Goal: Task Accomplishment & Management: Complete application form

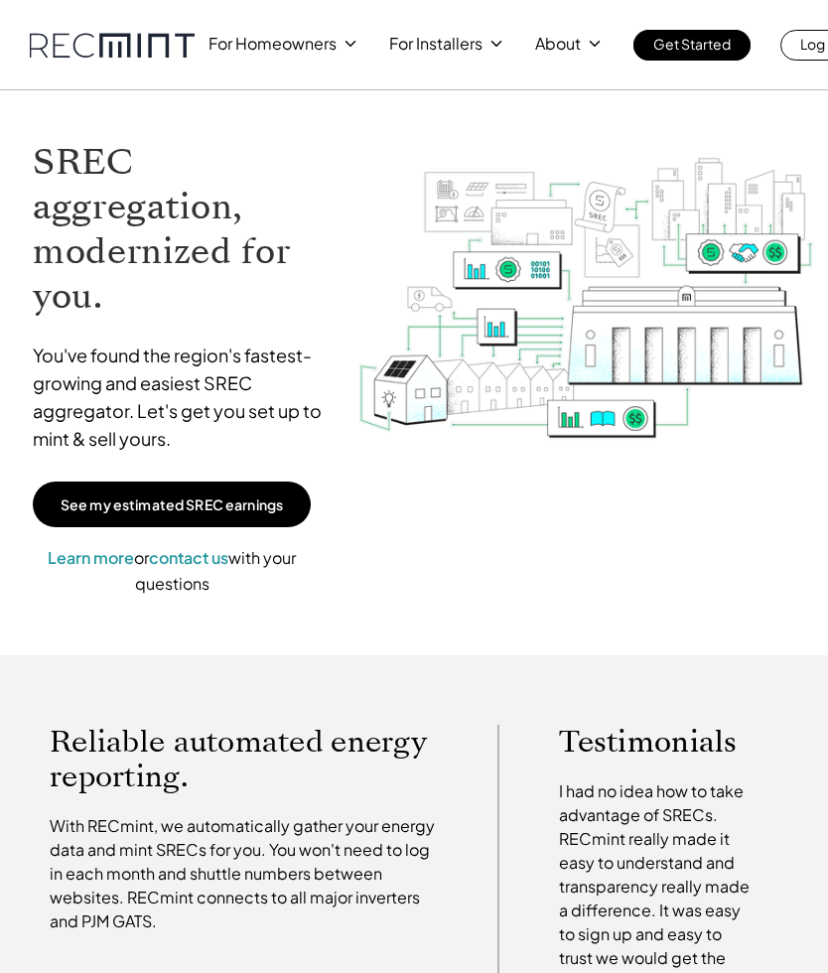
click at [322, 61] on div "For Homeowners For Installers About Get Started Log In" at bounding box center [414, 45] width 828 height 90
click at [303, 59] on div "For Homeowners For Installers About Get Started Log In" at bounding box center [534, 45] width 651 height 31
click at [709, 58] on link "Get Started" at bounding box center [692, 45] width 117 height 31
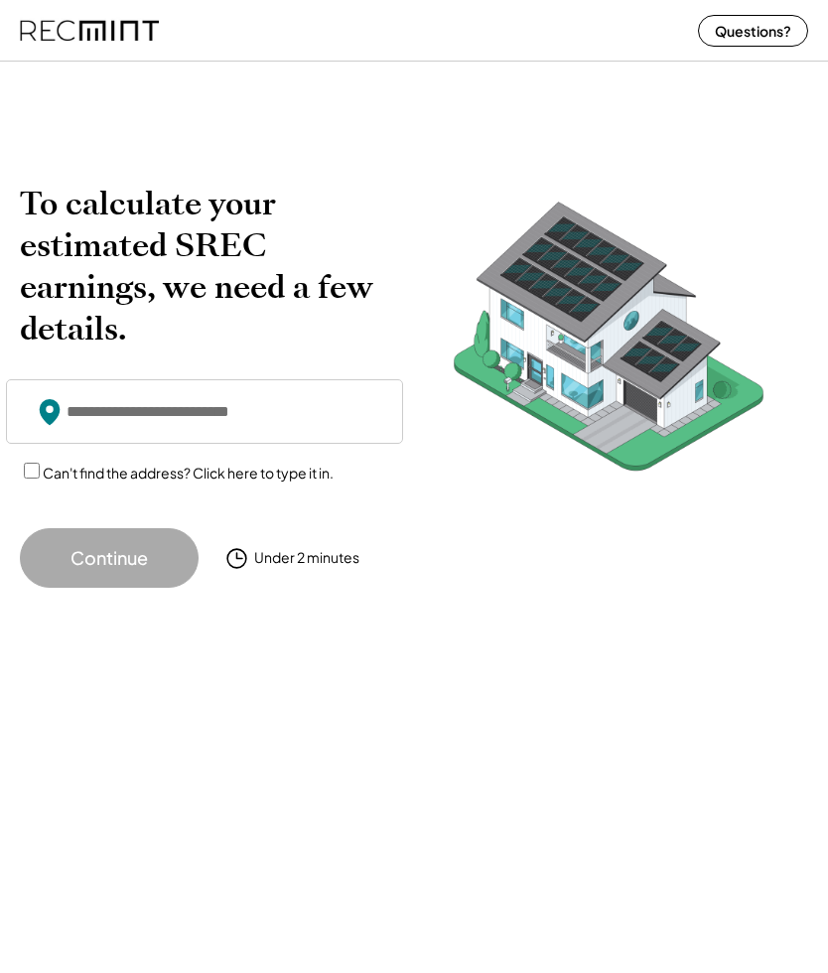
click at [335, 403] on input "input" at bounding box center [204, 411] width 397 height 65
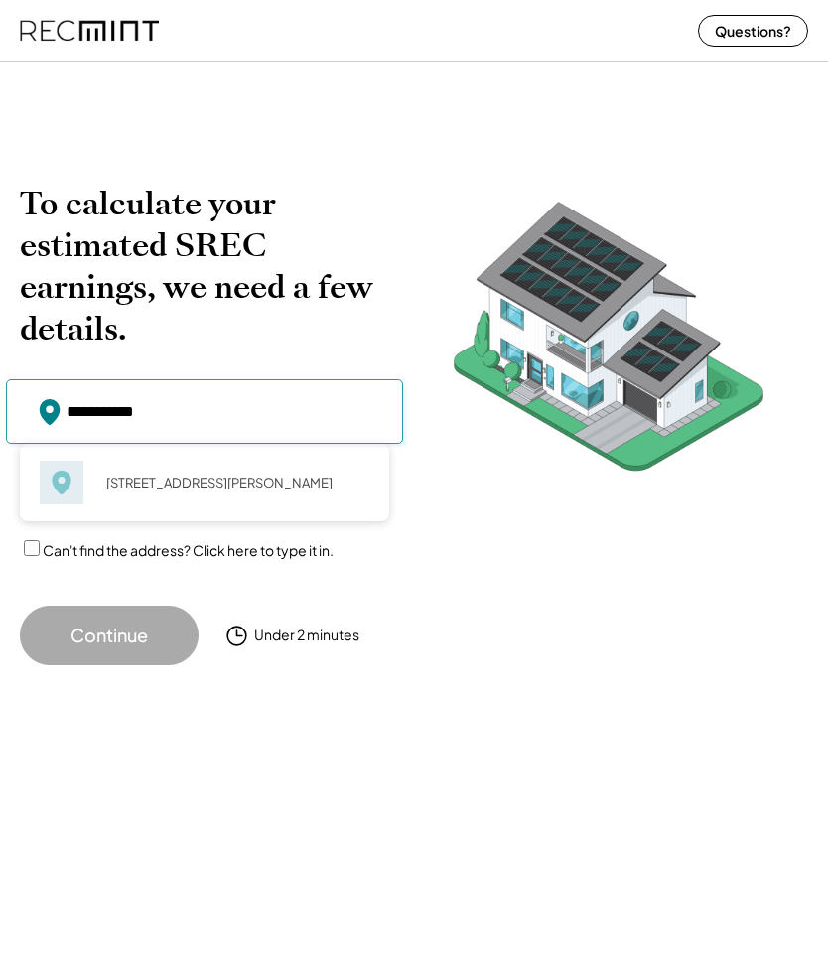
click at [282, 486] on div "[STREET_ADDRESS][PERSON_NAME]" at bounding box center [231, 483] width 276 height 28
type input "**********"
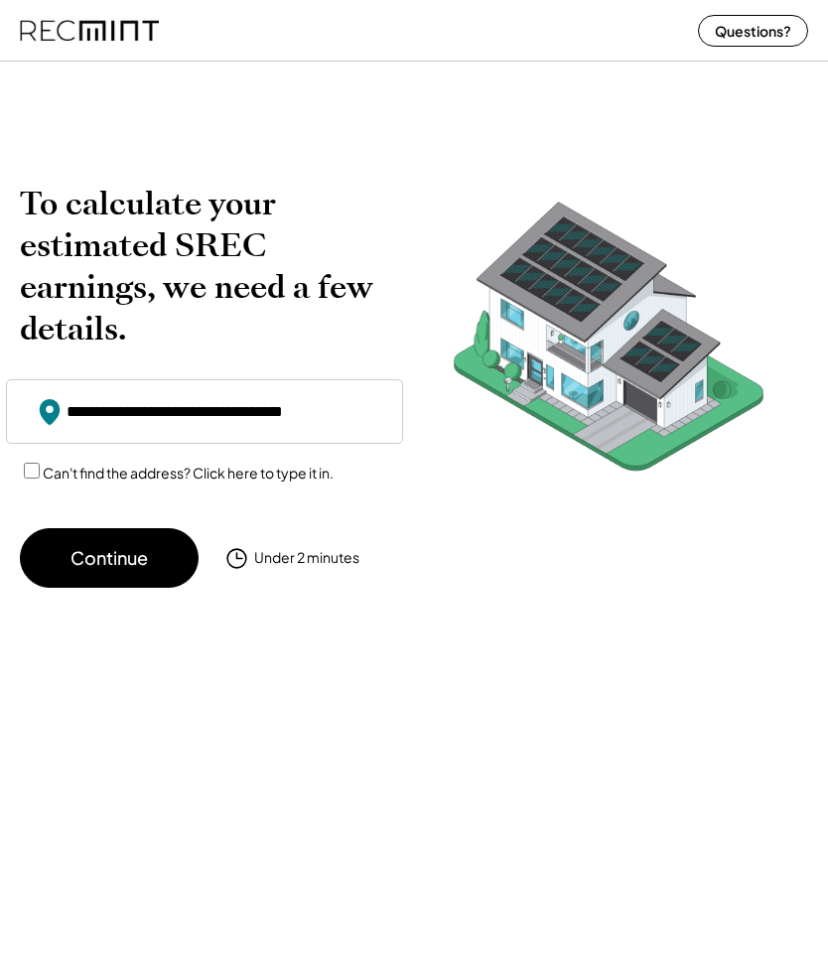
click at [142, 560] on button "Continue" at bounding box center [109, 558] width 179 height 60
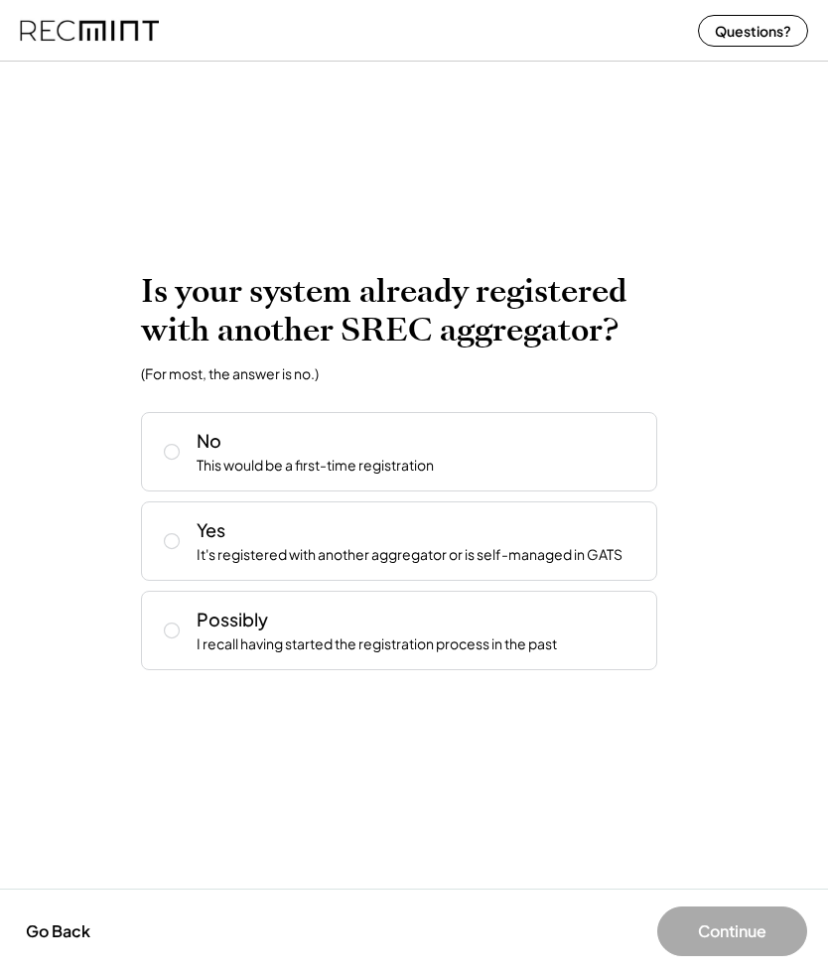
click at [616, 571] on div "Yes It's registered with another aggregator or is self-managed in GATS" at bounding box center [399, 541] width 516 height 79
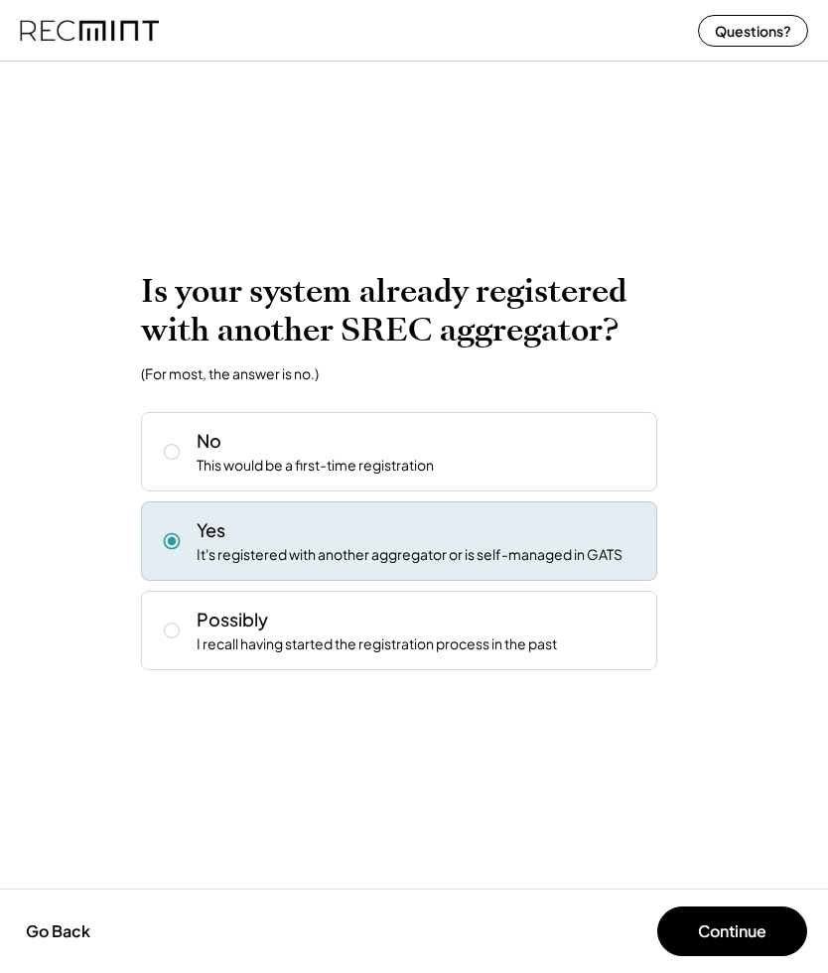
click at [725, 947] on button "Continue" at bounding box center [732, 932] width 150 height 50
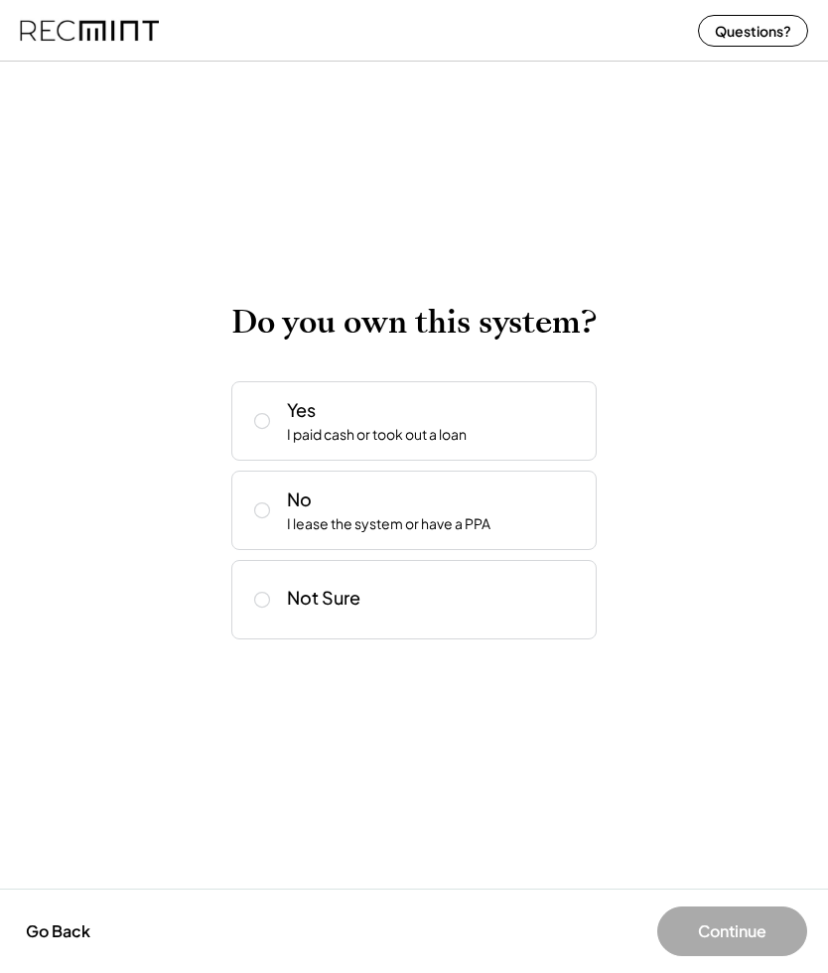
click at [551, 424] on div "Yes I paid cash or took out a loan" at bounding box center [434, 421] width 294 height 48
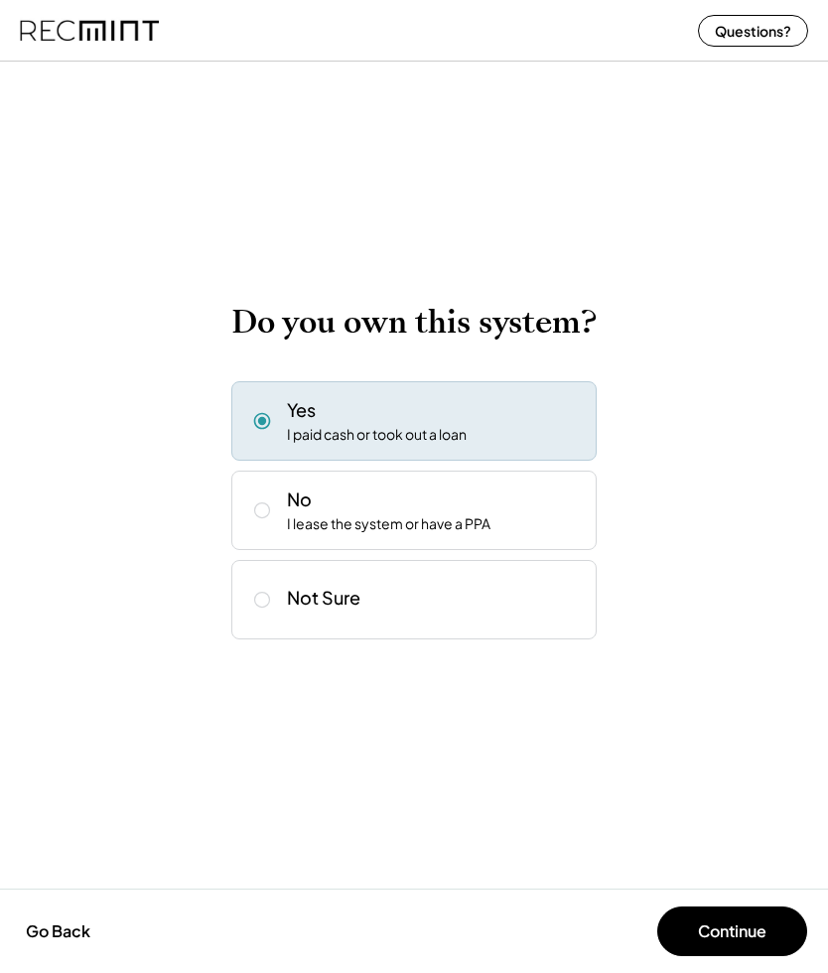
click at [728, 943] on button "Continue" at bounding box center [732, 932] width 150 height 50
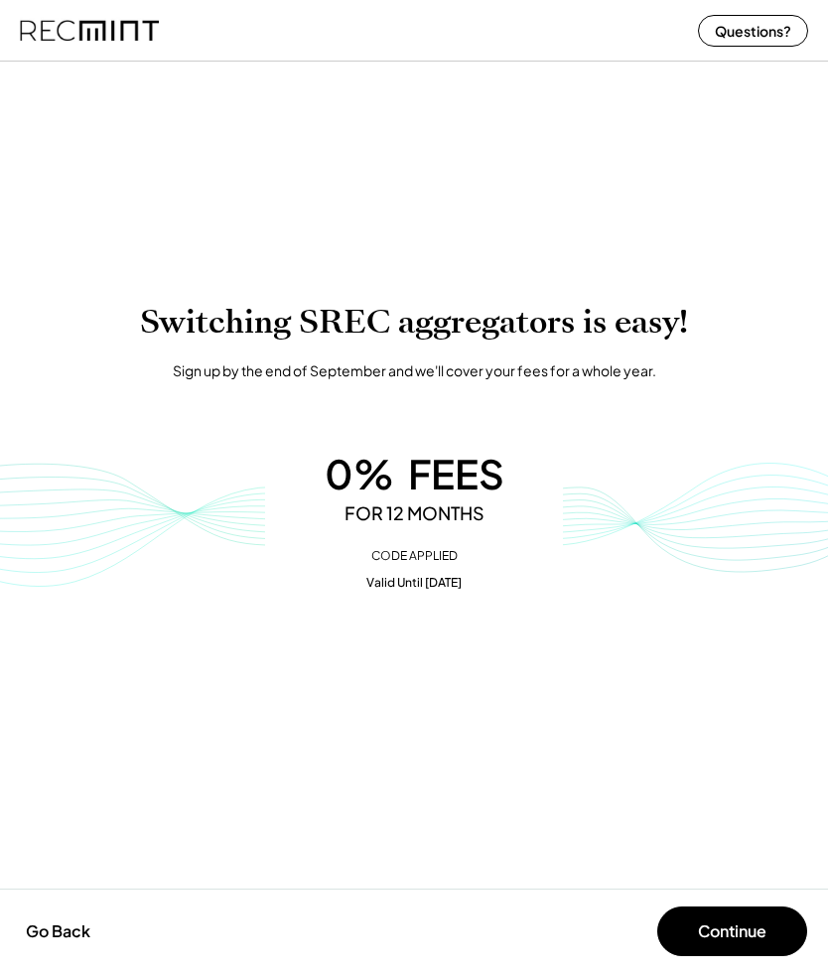
click at [742, 938] on button "Continue" at bounding box center [732, 932] width 150 height 50
